Goal: Go to known website: Access a specific website the user already knows

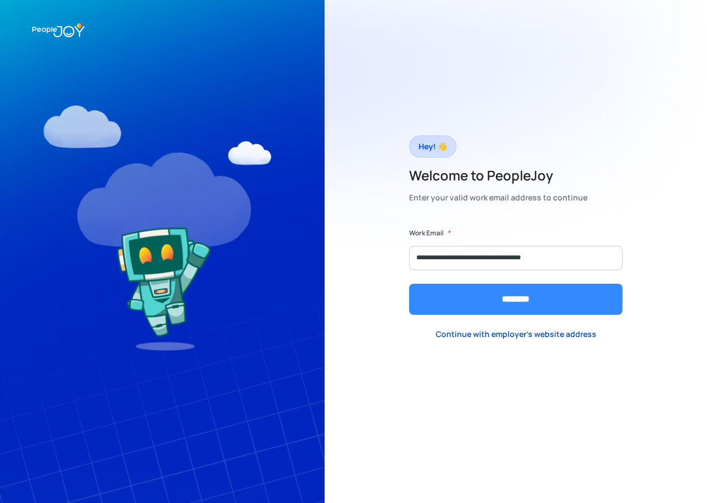
type input "**********"
click at [514, 300] on input "********" at bounding box center [515, 299] width 213 height 31
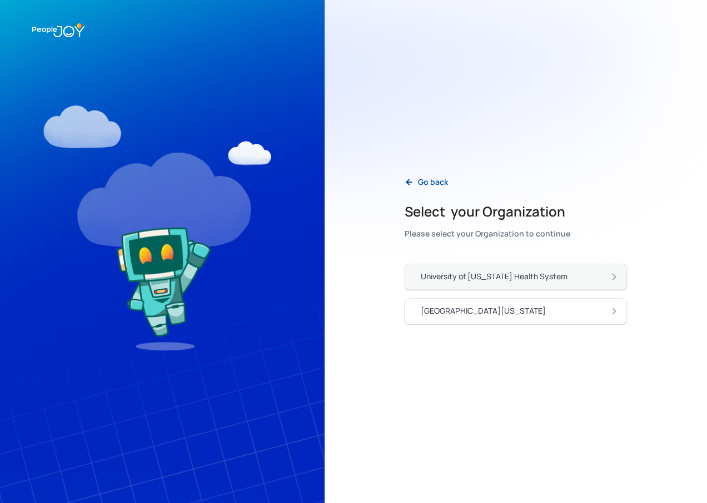
click at [542, 281] on div "University of [US_STATE] Health System" at bounding box center [493, 276] width 147 height 11
